Goal: Entertainment & Leisure: Consume media (video, audio)

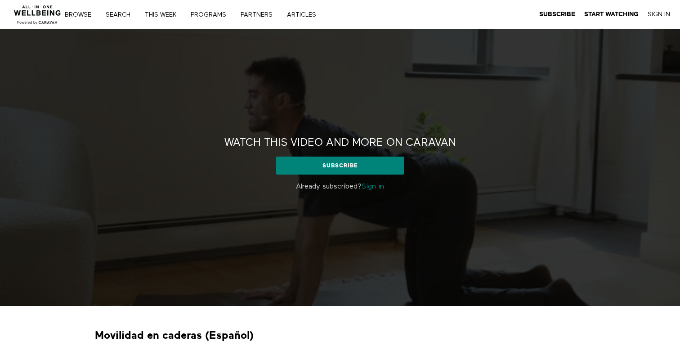
scroll to position [178, 0]
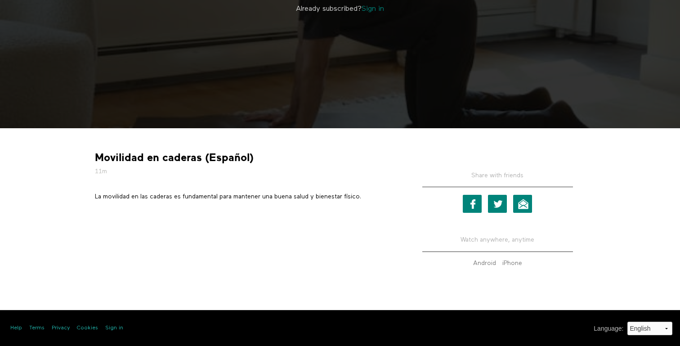
click at [99, 156] on strong "Movilidad en caderas (Español)" at bounding box center [174, 158] width 159 height 14
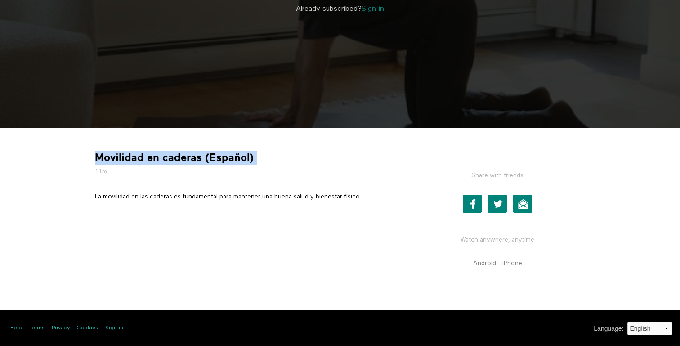
drag, startPoint x: 99, startPoint y: 156, endPoint x: 251, endPoint y: 159, distance: 152.5
click at [251, 159] on strong "Movilidad en caderas (Español)" at bounding box center [174, 158] width 159 height 14
copy div "Movilidad en caderas (Español)"
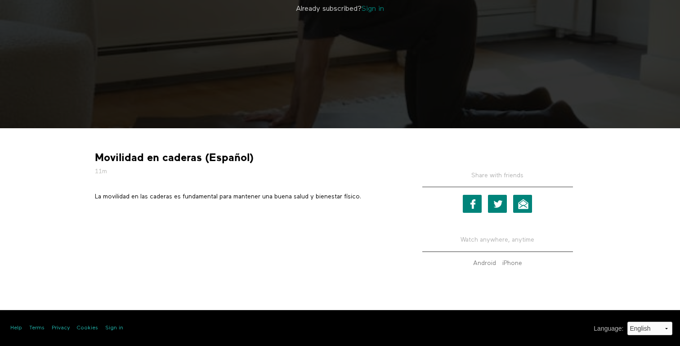
click at [97, 196] on p "La movilidad en las caderas es fundamental para mantener una buena salud y bien…" at bounding box center [245, 196] width 301 height 9
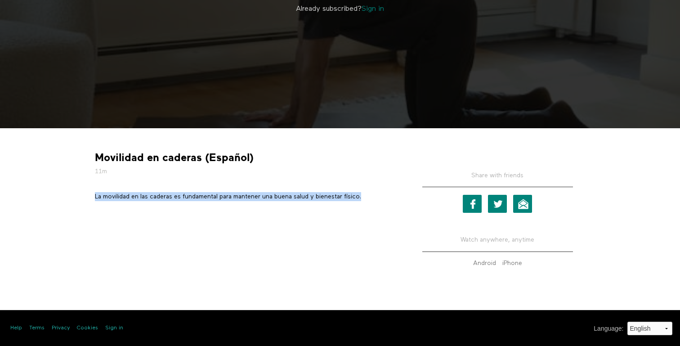
drag, startPoint x: 97, startPoint y: 196, endPoint x: 371, endPoint y: 200, distance: 273.5
click at [371, 200] on p "La movilidad en las caderas es fundamental para mantener una buena salud y bien…" at bounding box center [245, 196] width 301 height 9
copy div "La movilidad en las caderas es fundamental para mantener una buena salud y bien…"
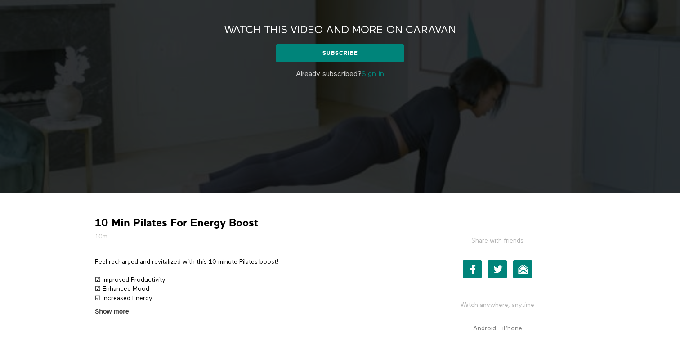
scroll to position [139, 0]
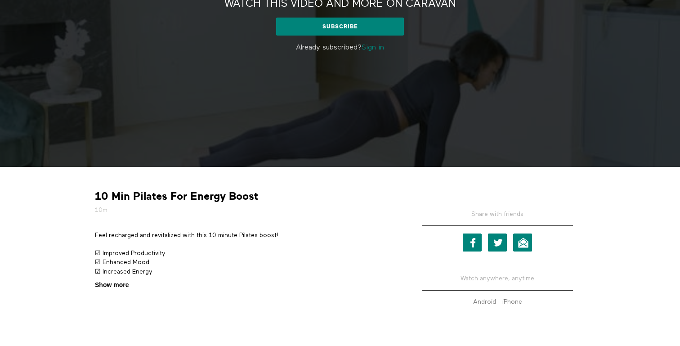
click at [117, 286] on span "Show more" at bounding box center [112, 284] width 34 height 9
click at [0, 0] on input "Show more Show less" at bounding box center [0, 0] width 0 height 0
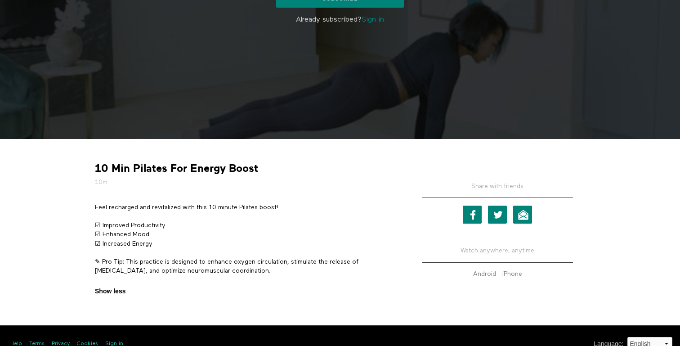
scroll to position [178, 0]
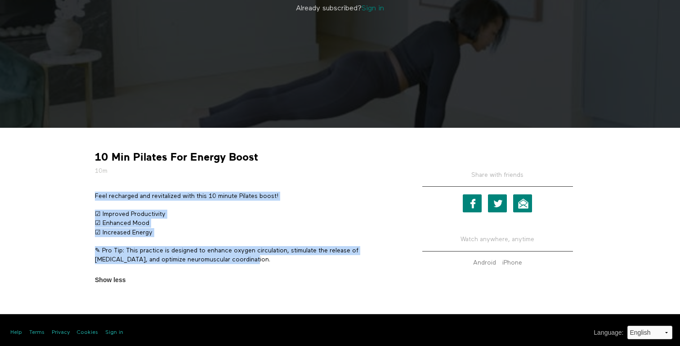
drag, startPoint x: 228, startPoint y: 258, endPoint x: 93, endPoint y: 196, distance: 148.4
click at [93, 196] on section "Feel recharged and revitalized with this 10 minute Pilates boost! ☑ Improved Pr…" at bounding box center [246, 239] width 308 height 94
copy div "Feel recharged and revitalized with this 10 minute Pilates boost! ☑ Improved Pr…"
